Goal: Information Seeking & Learning: Learn about a topic

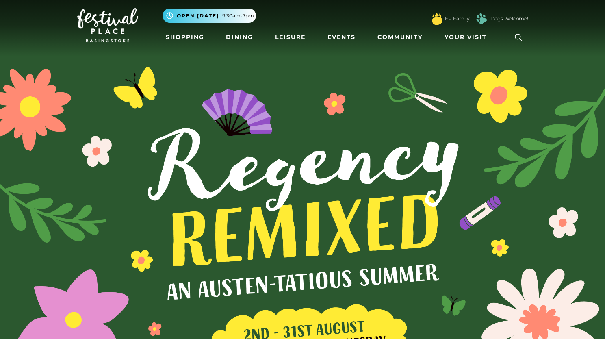
scroll to position [9, 0]
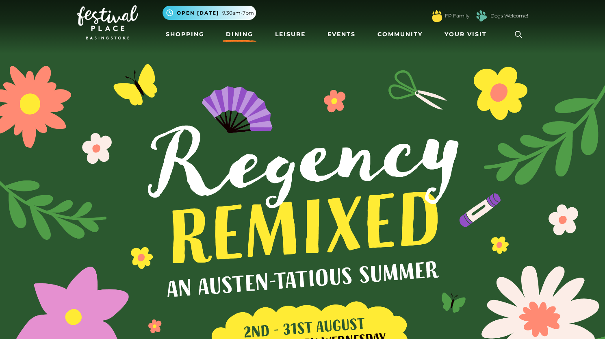
click at [240, 30] on link "Dining" at bounding box center [240, 34] width 34 height 15
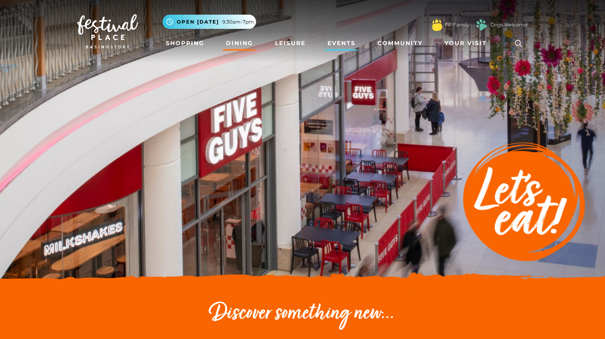
click at [336, 44] on link "Events" at bounding box center [341, 43] width 35 height 15
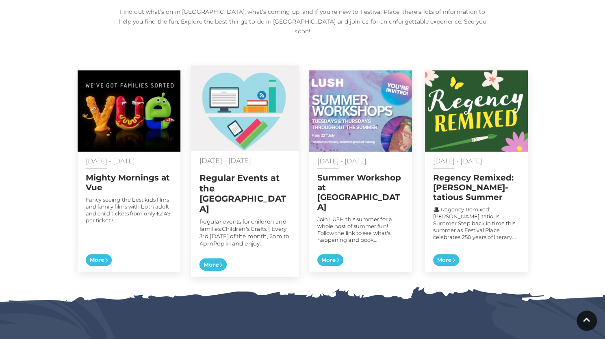
scroll to position [386, 0]
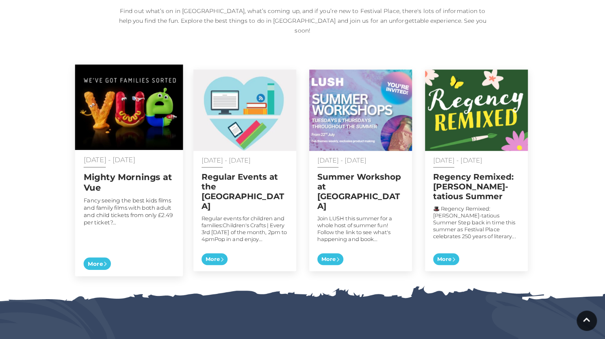
click at [133, 156] on p "[DATE] - [DATE]" at bounding box center [128, 159] width 91 height 7
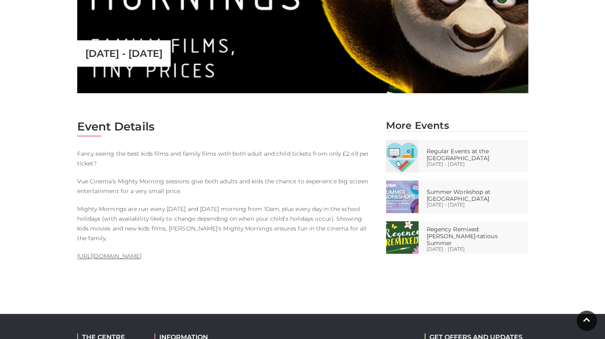
scroll to position [312, 0]
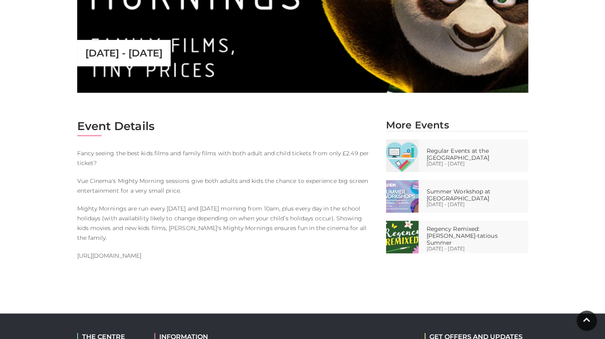
click at [141, 252] on link "[URL][DOMAIN_NAME]" at bounding box center [109, 255] width 64 height 7
